Goal: Transaction & Acquisition: Purchase product/service

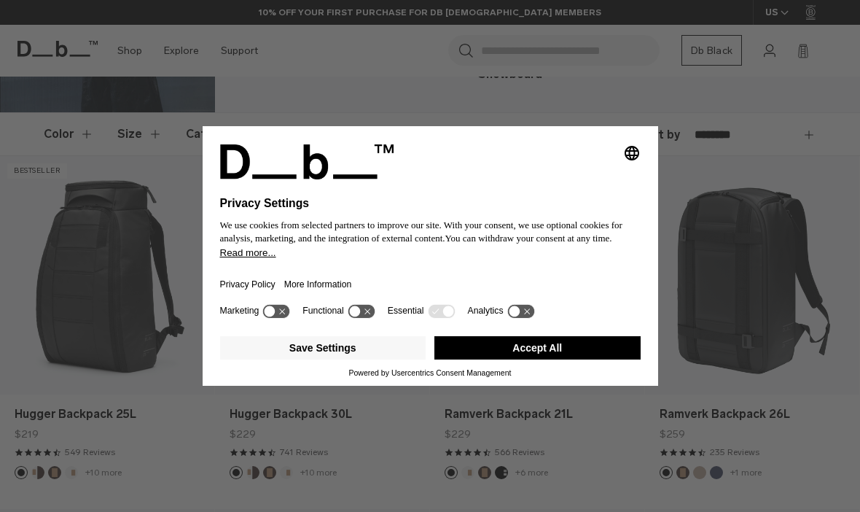
click at [501, 359] on button "Accept All" at bounding box center [537, 347] width 206 height 23
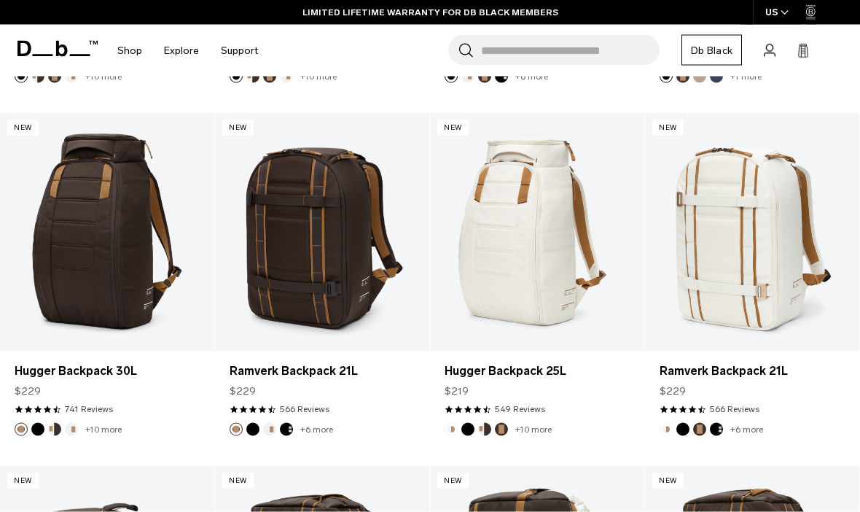
scroll to position [585, 0]
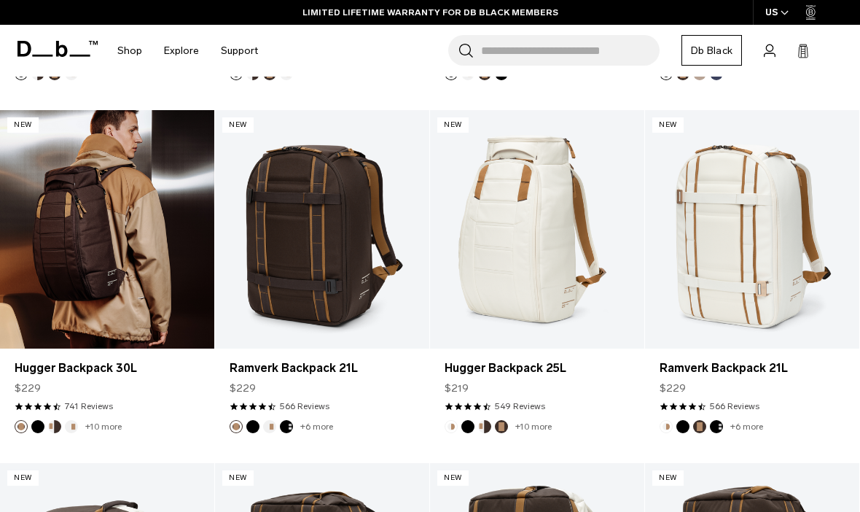
click at [86, 233] on link "Hugger Backpack 30L" at bounding box center [107, 229] width 214 height 238
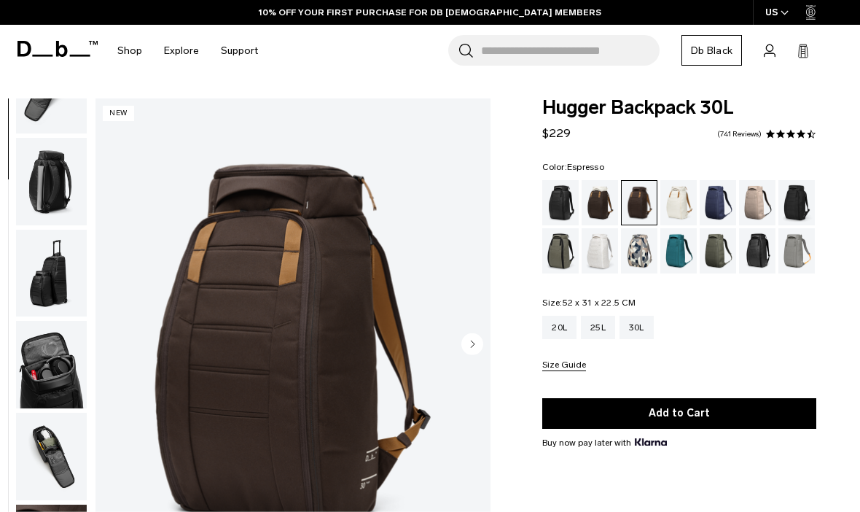
scroll to position [430, 0]
click at [35, 354] on img "button" at bounding box center [51, 364] width 71 height 87
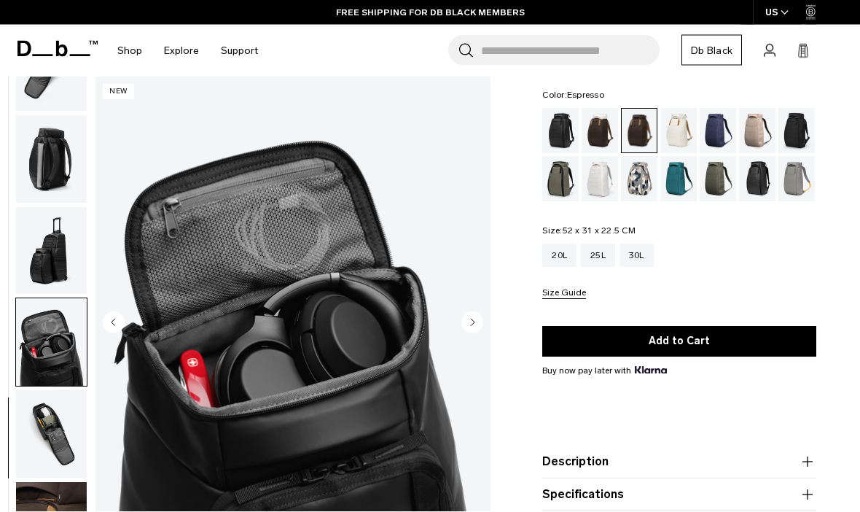
scroll to position [73, 0]
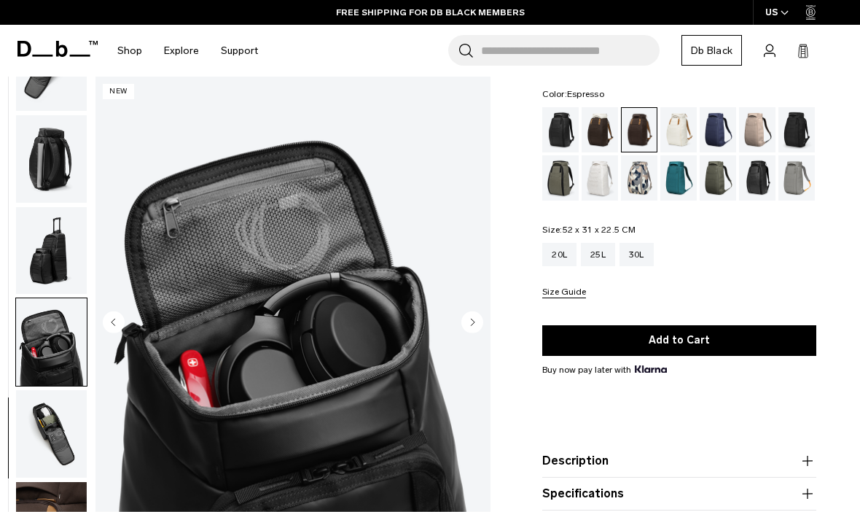
click at [37, 447] on img "button" at bounding box center [51, 433] width 71 height 87
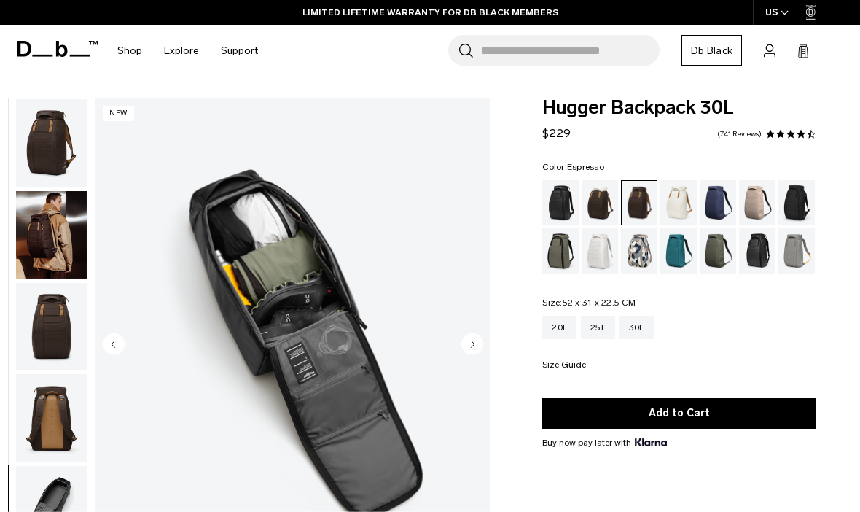
scroll to position [0, 0]
